Goal: Navigation & Orientation: Find specific page/section

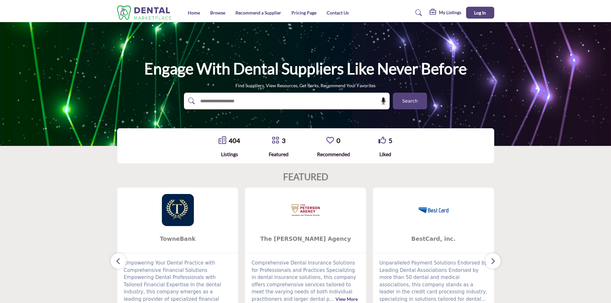
click at [452, 17] on div "My Listings Pricing Media Kit My Listings Log In" at bounding box center [462, 13] width 65 height 12
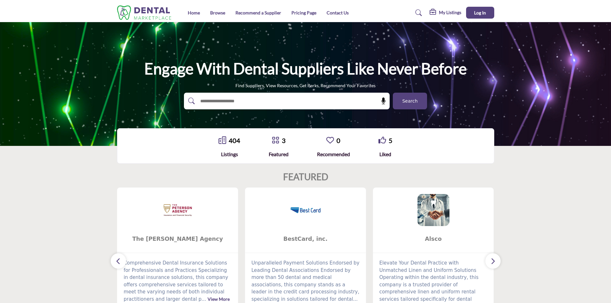
click at [451, 13] on h5 "My Listings" at bounding box center [450, 13] width 22 height 6
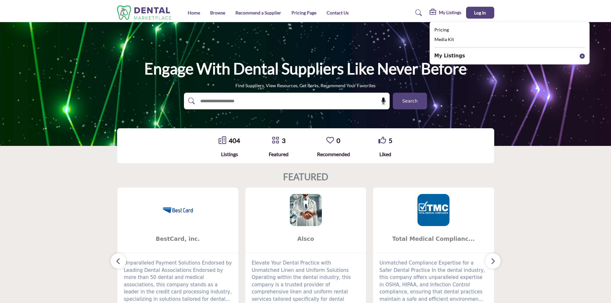
click at [452, 54] on b "My Listings" at bounding box center [450, 55] width 31 height 7
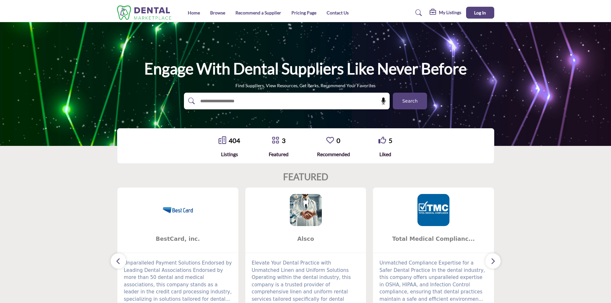
click at [450, 12] on h5 "My Listings" at bounding box center [450, 13] width 22 height 6
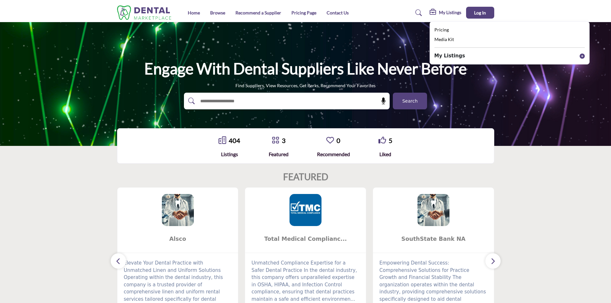
click at [584, 53] on div "My Listings" at bounding box center [510, 57] width 150 height 10
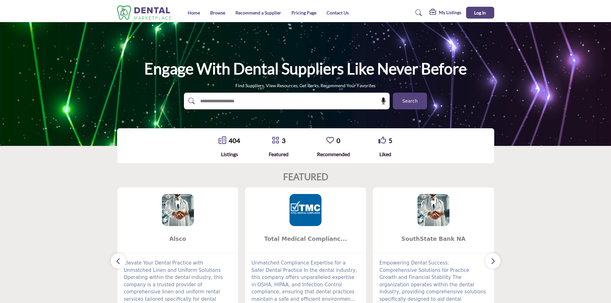
click at [456, 8] on div "My Listings Pricing Media Kit My Listings Log In" at bounding box center [462, 13] width 65 height 12
click at [454, 12] on h5 "My Listings" at bounding box center [450, 13] width 22 height 6
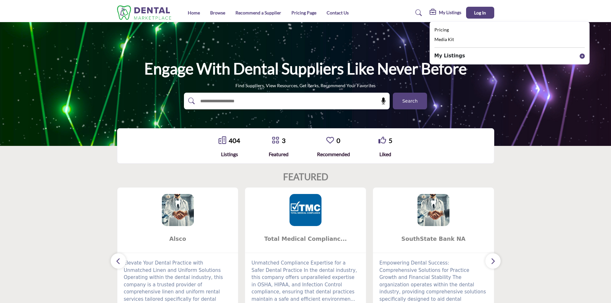
click at [581, 56] on icon at bounding box center [582, 55] width 5 height 5
